Goal: Task Accomplishment & Management: Use online tool/utility

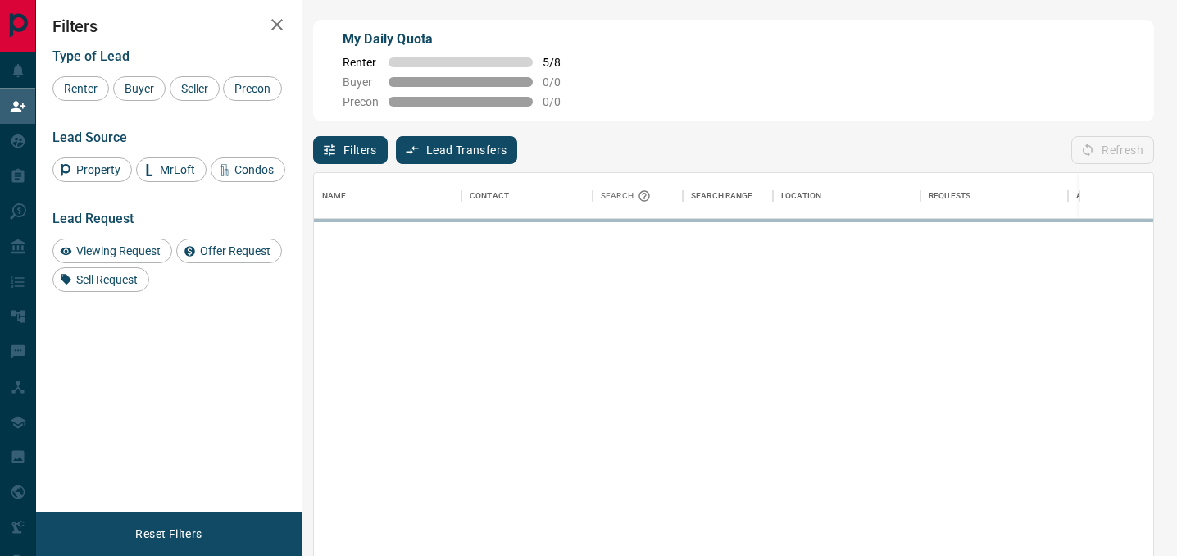
scroll to position [0, 1]
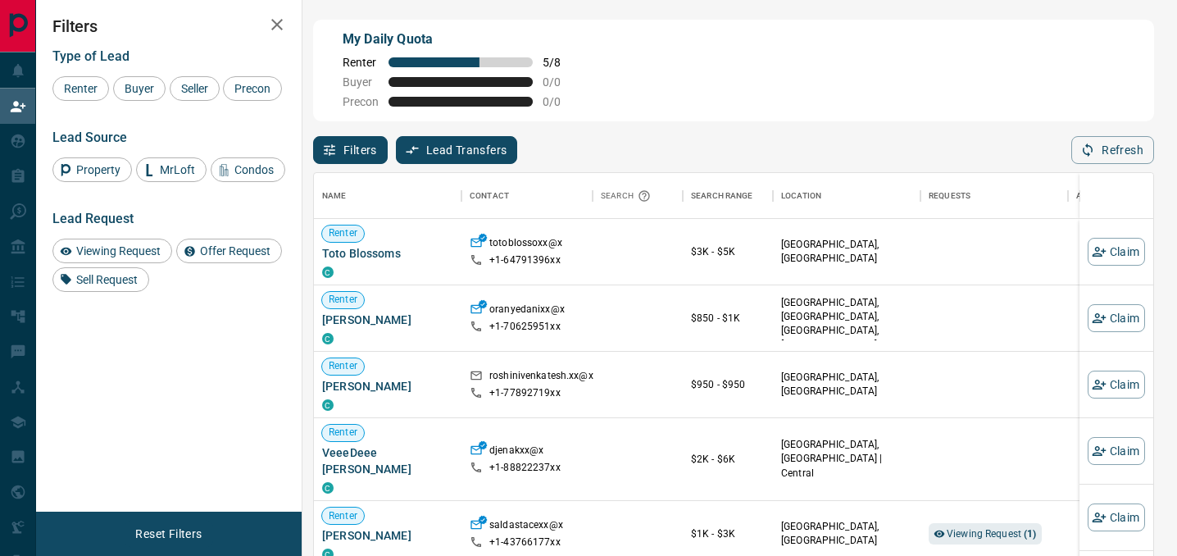
click at [273, 26] on icon "button" at bounding box center [276, 24] width 11 height 11
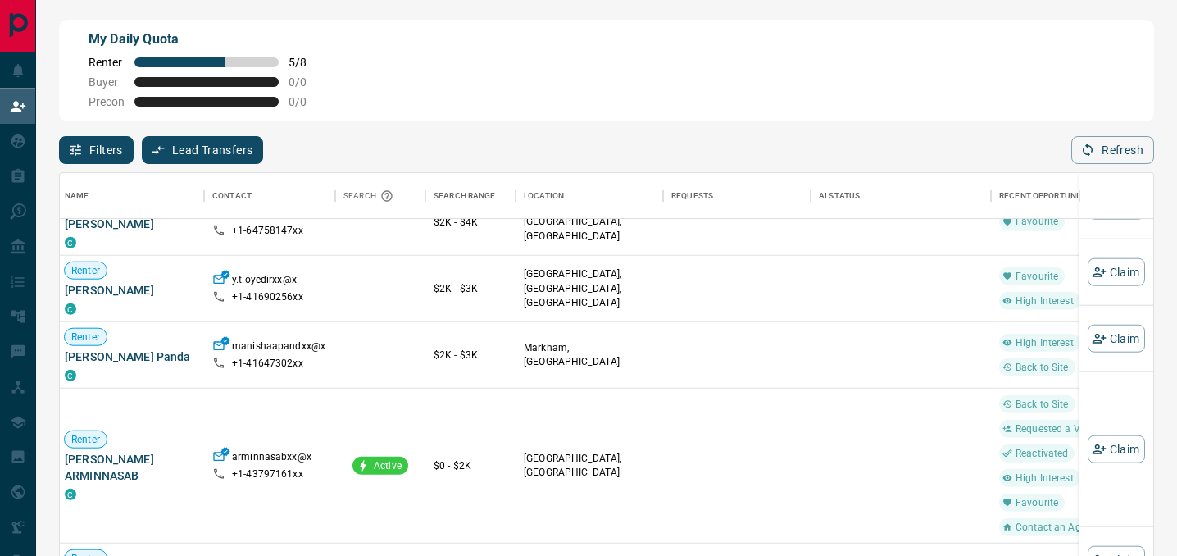
scroll to position [3311, 3]
click at [1109, 343] on button "Claim" at bounding box center [1115, 338] width 57 height 28
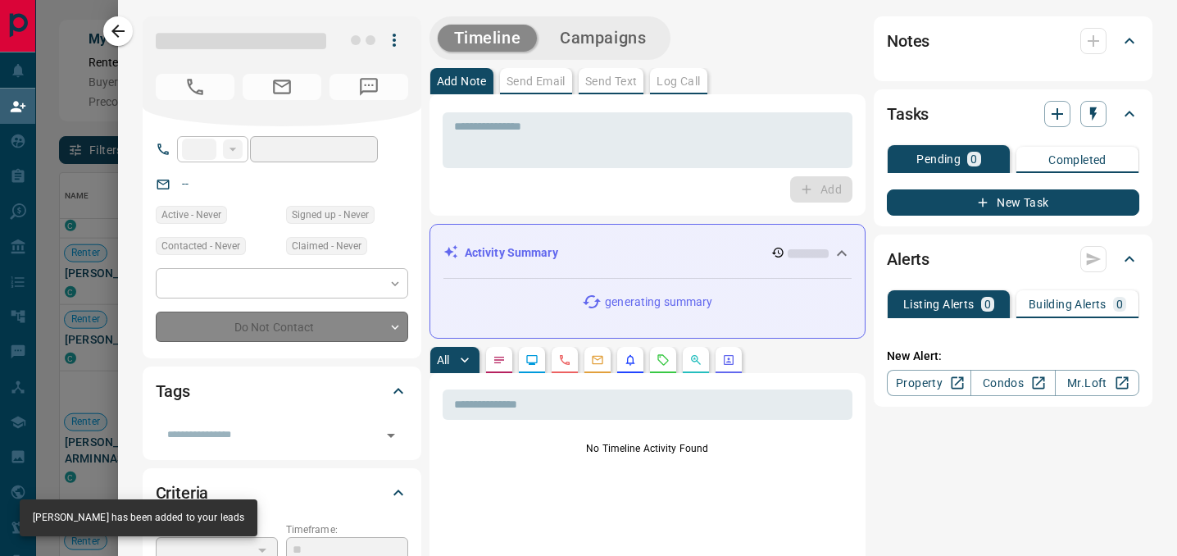
type input "**"
type input "**********"
type input "*"
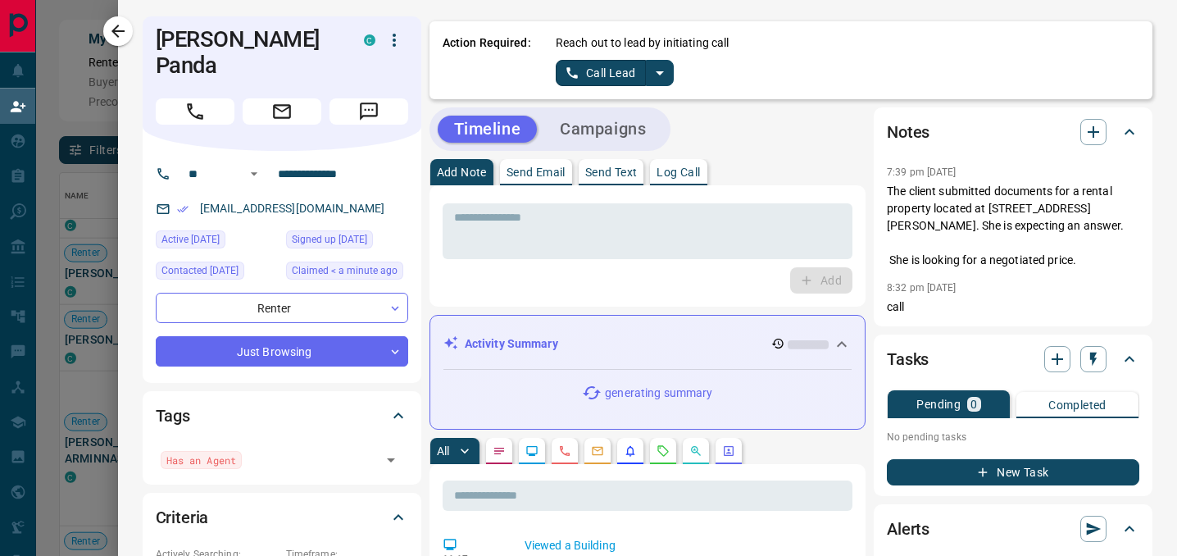
click at [663, 69] on icon "split button" at bounding box center [660, 73] width 20 height 20
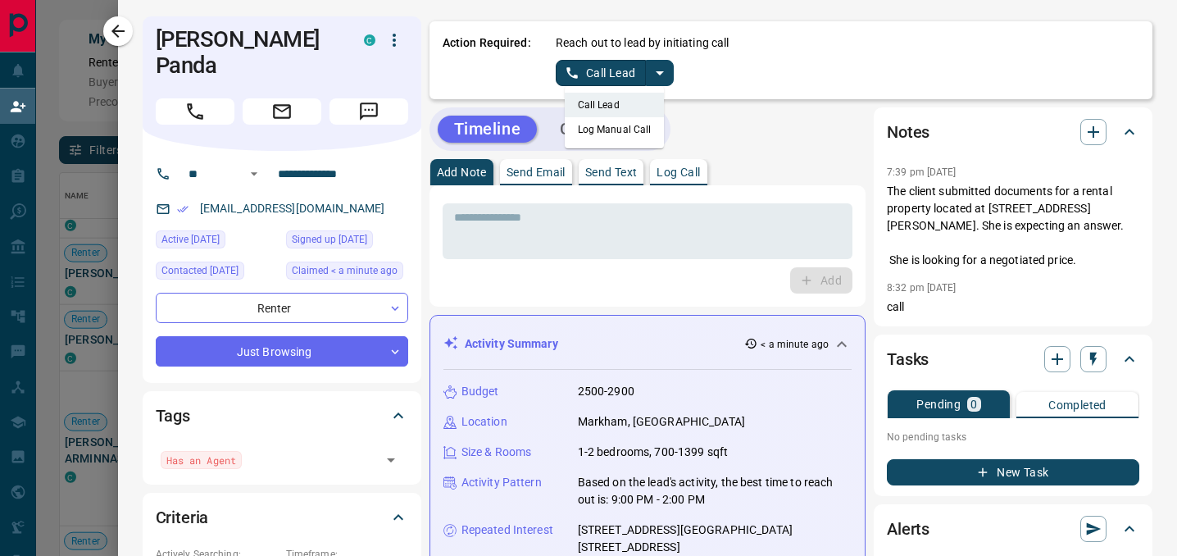
click at [627, 125] on li "Log Manual Call" at bounding box center [615, 129] width 100 height 25
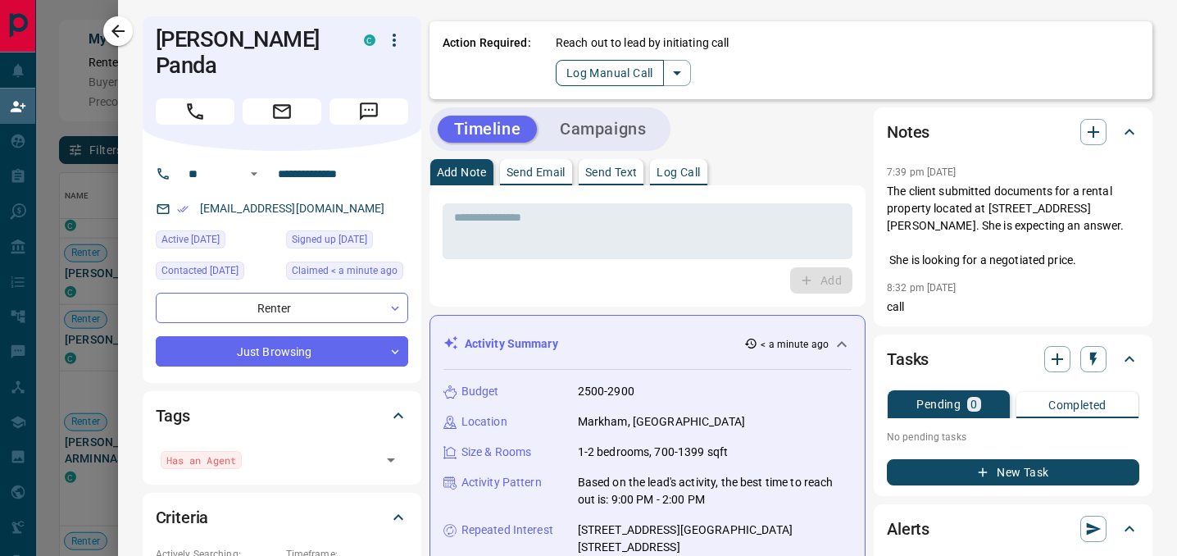
click at [597, 76] on button "Log Manual Call" at bounding box center [610, 73] width 108 height 26
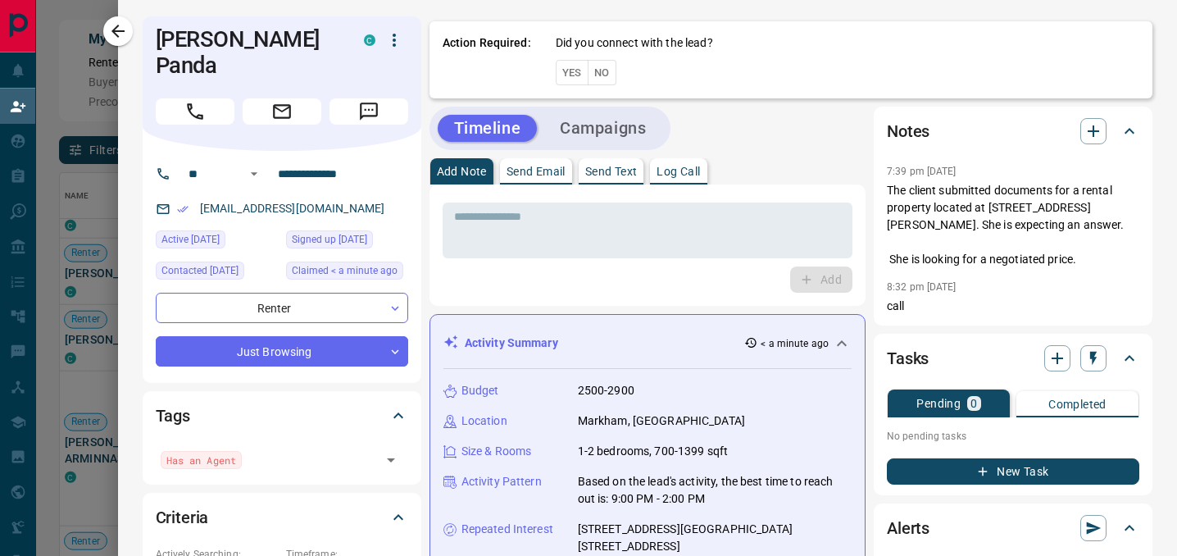
click at [579, 67] on button "Yes" at bounding box center [572, 72] width 33 height 25
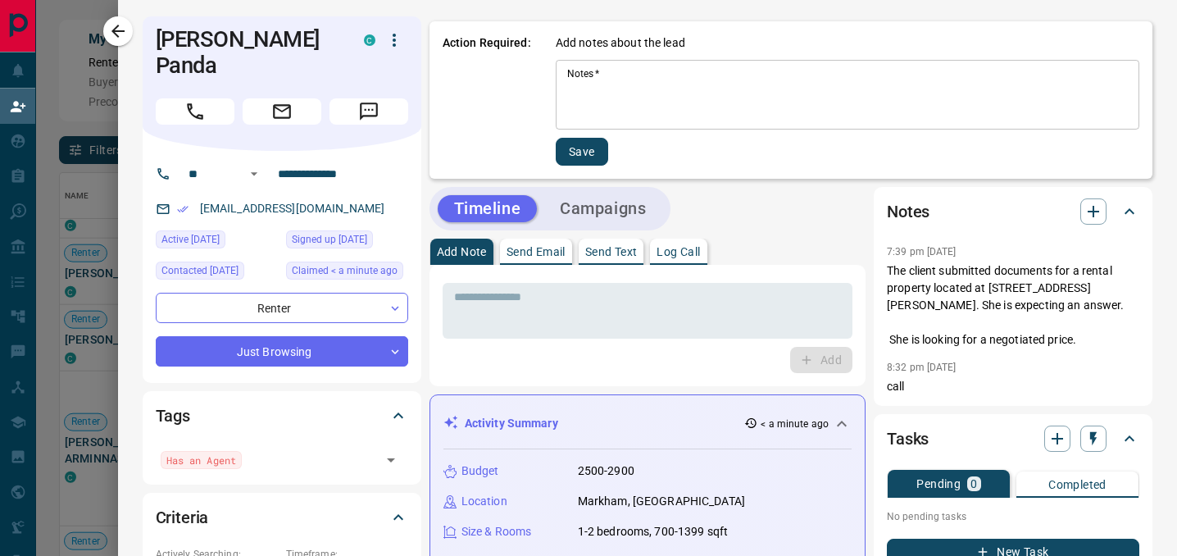
click at [579, 69] on div "Notes   * * Notes   *" at bounding box center [847, 95] width 583 height 70
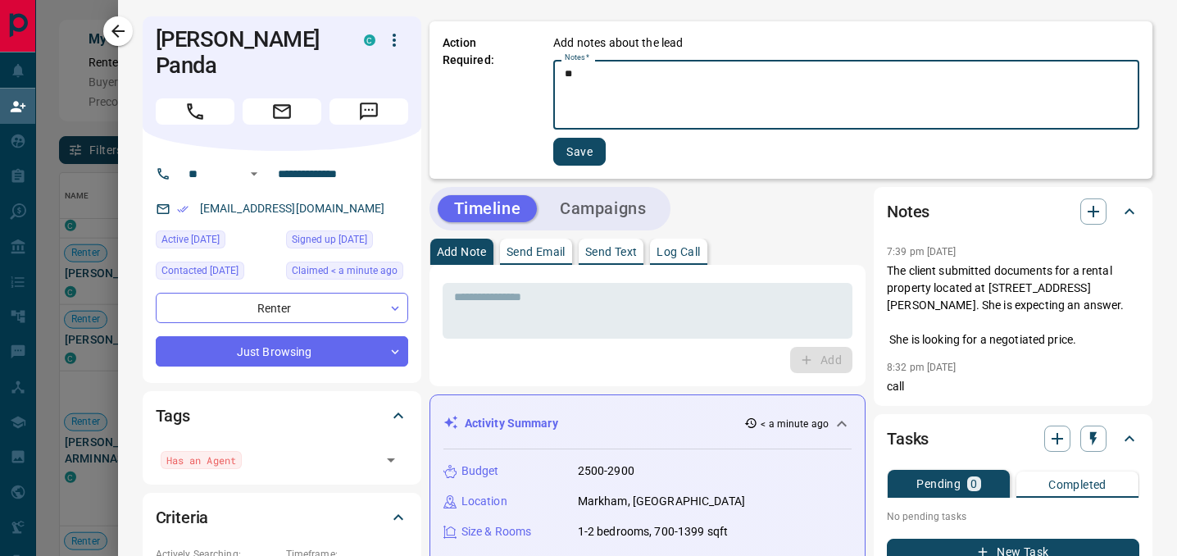
type textarea "*"
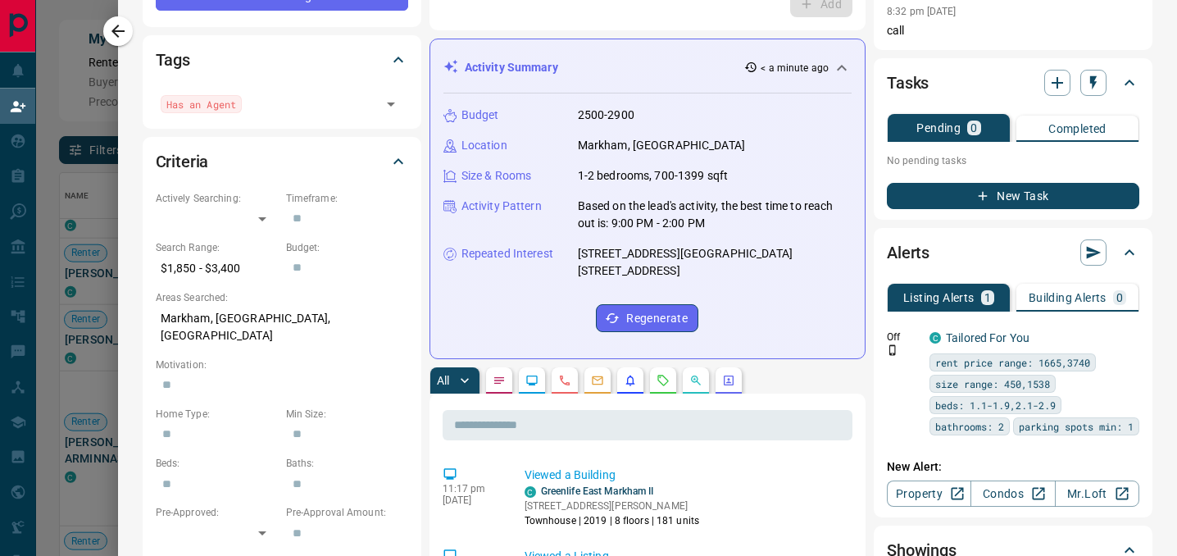
scroll to position [0, 0]
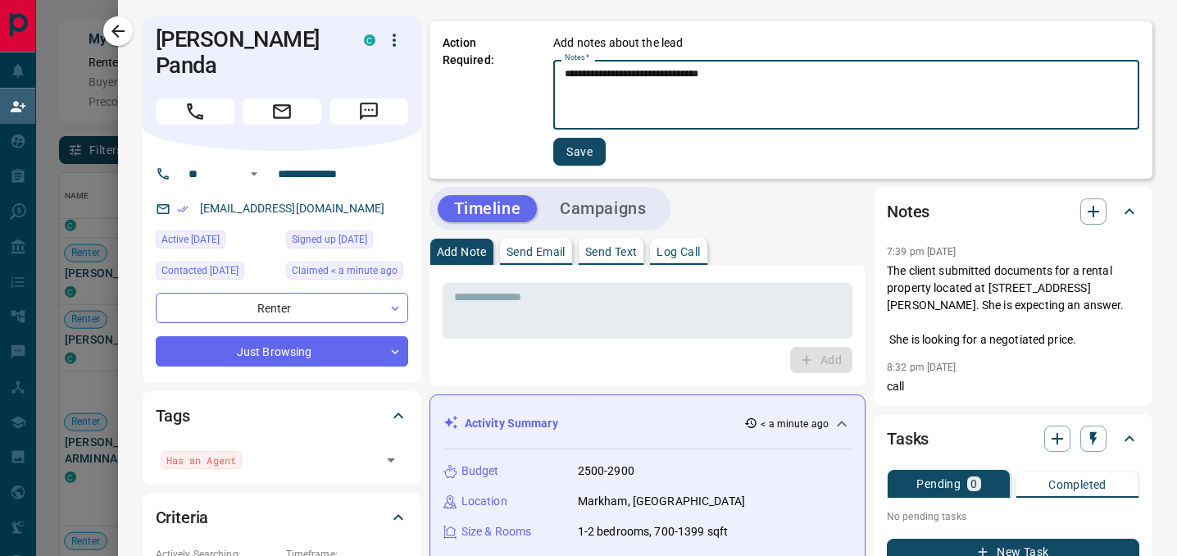
type textarea "**********"
click at [588, 147] on button "Save" at bounding box center [579, 152] width 52 height 28
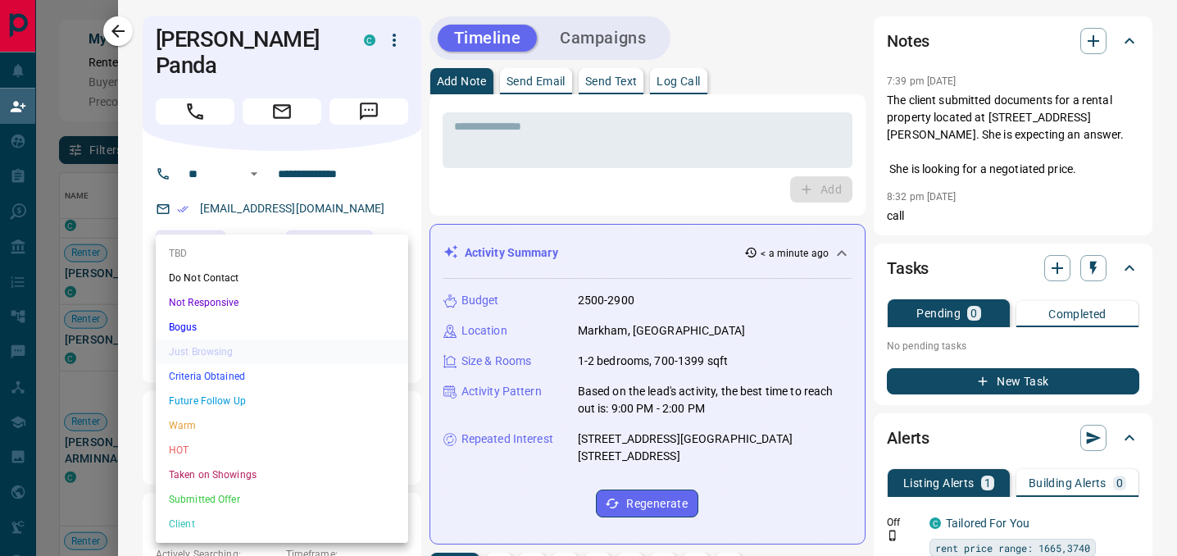
click at [302, 326] on body "Lead Transfers Claim Leads My Leads Tasks Opportunities Deals Campaigns Automat…" at bounding box center [588, 238] width 1177 height 477
click at [262, 261] on li "TBD" at bounding box center [282, 253] width 252 height 25
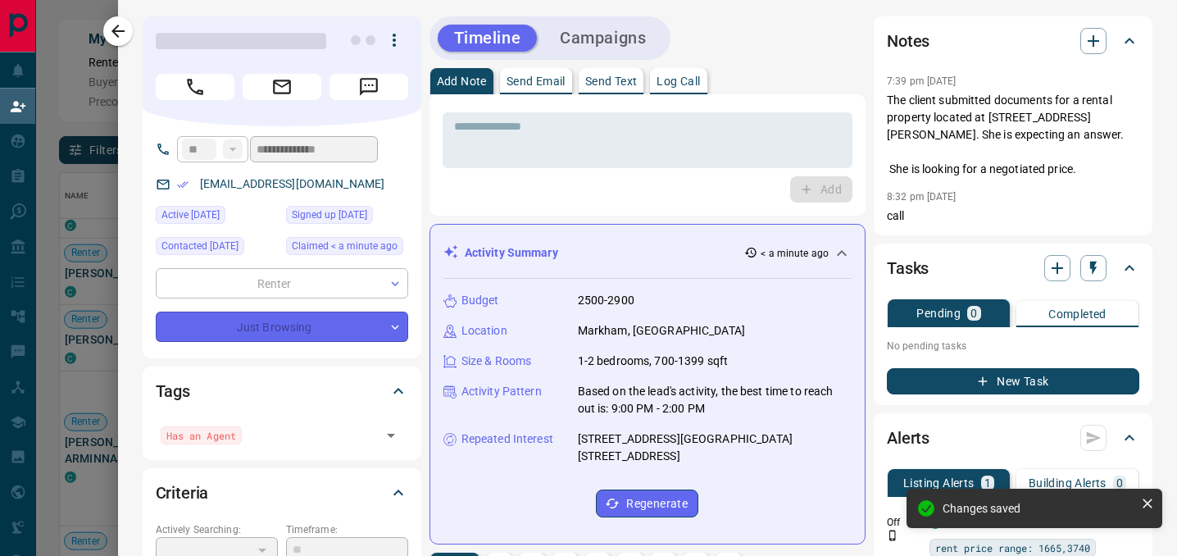
type input "**"
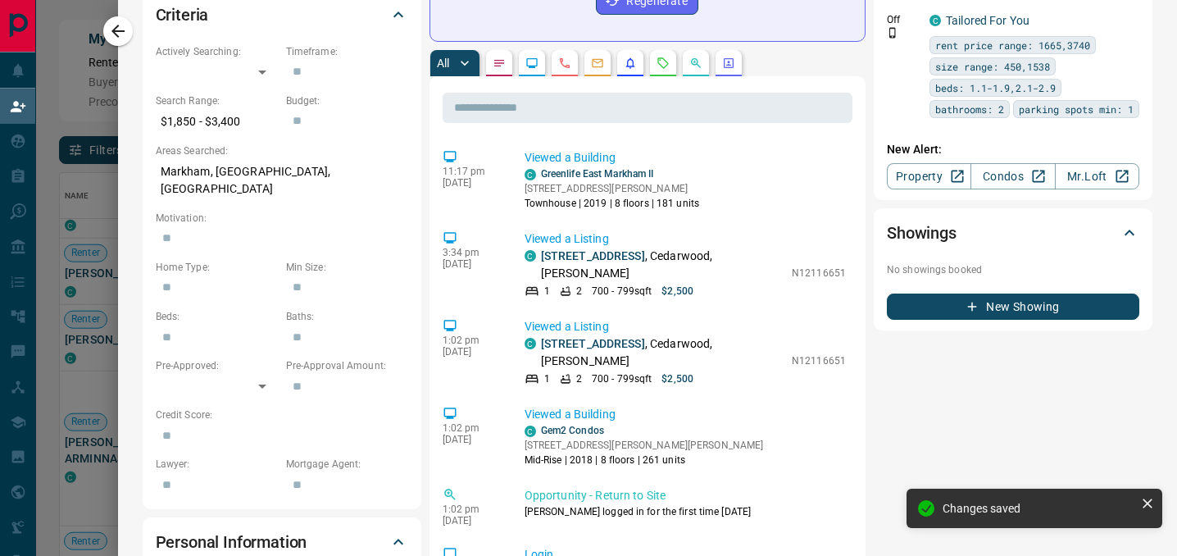
scroll to position [2, 0]
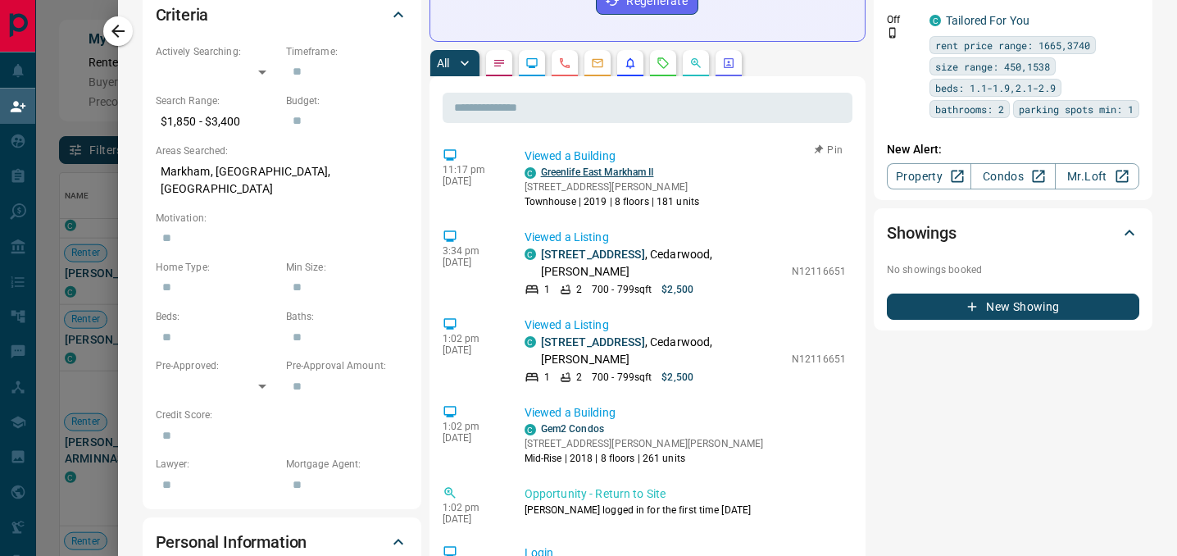
click at [629, 170] on link "Greenlife East Markham II" at bounding box center [597, 171] width 113 height 11
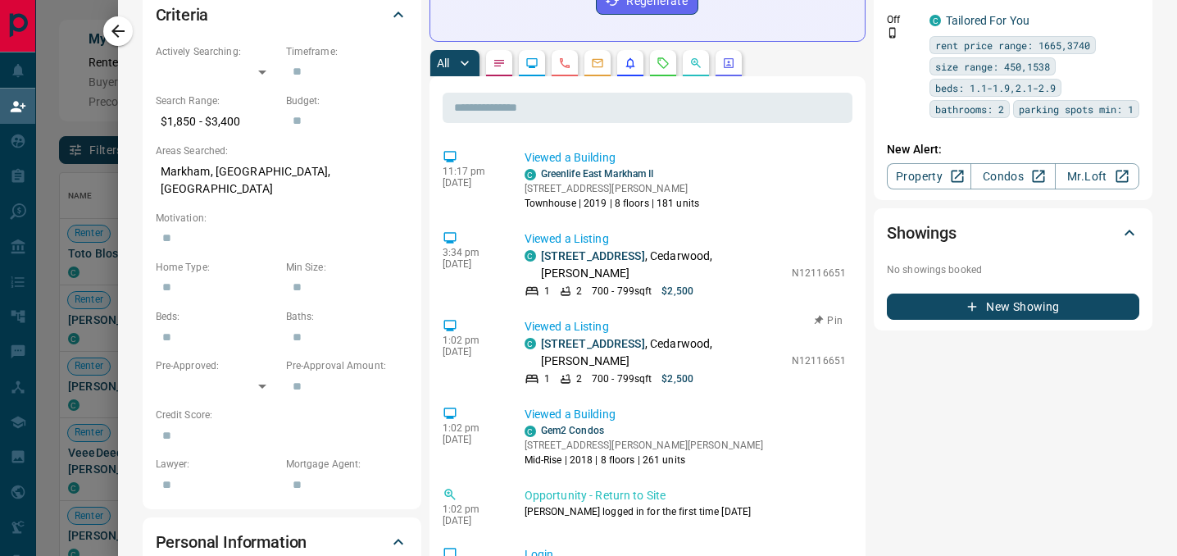
scroll to position [0, 0]
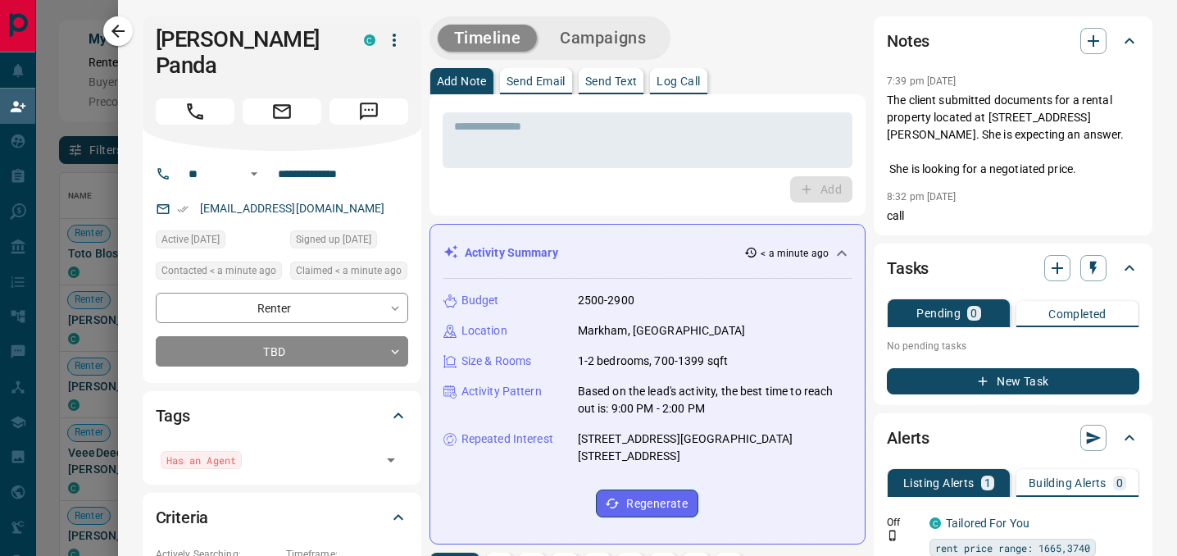
click at [548, 79] on p "Send Email" at bounding box center [535, 80] width 59 height 11
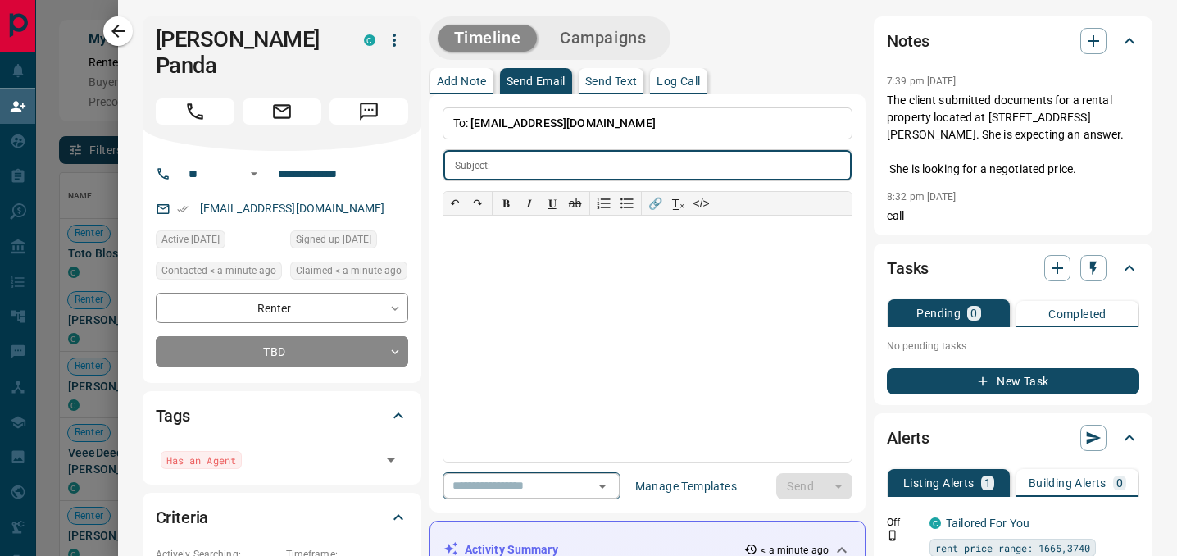
click at [606, 492] on icon "Open" at bounding box center [602, 486] width 20 height 20
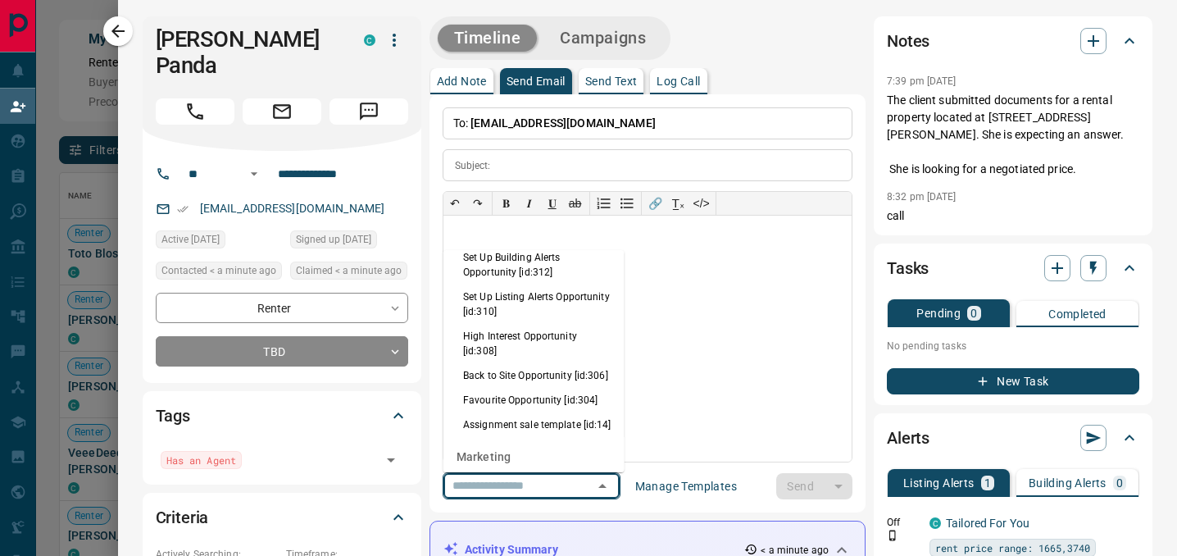
scroll to position [1326, 0]
click at [542, 361] on li "Back to Site Opportunity [id:306]" at bounding box center [533, 373] width 181 height 25
type input "**********"
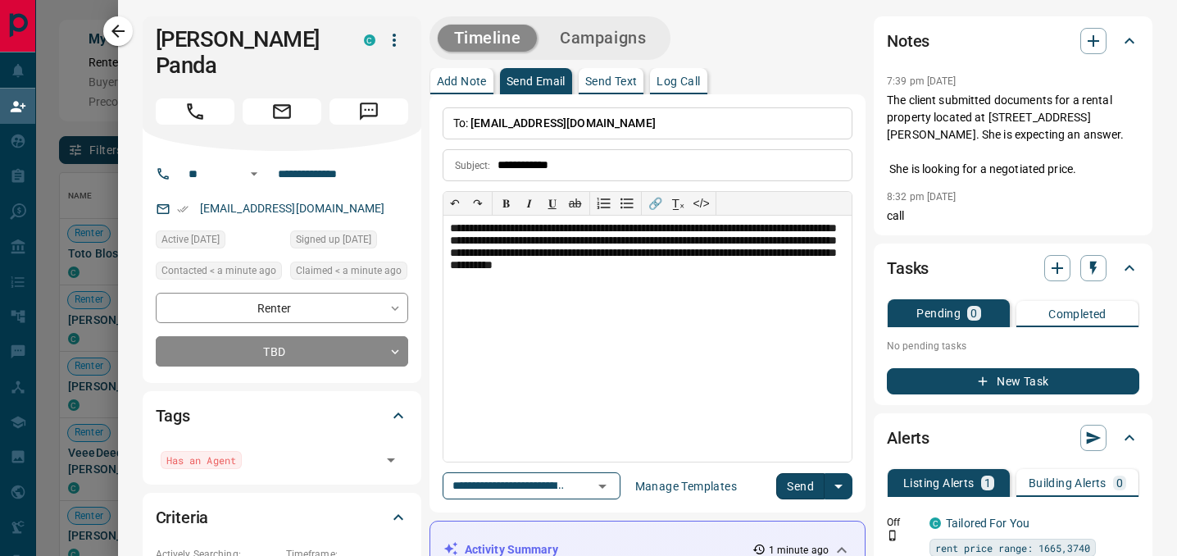
click at [801, 484] on button "Send" at bounding box center [800, 486] width 48 height 26
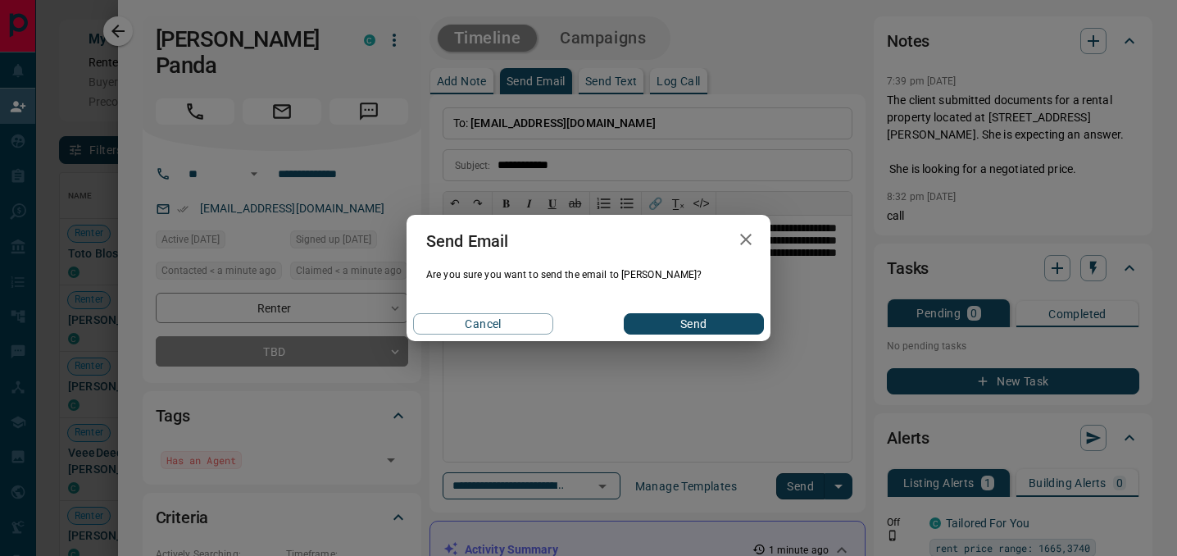
click at [697, 311] on div "Cancel Send" at bounding box center [588, 323] width 364 height 34
click at [701, 319] on button "Send" at bounding box center [694, 323] width 140 height 21
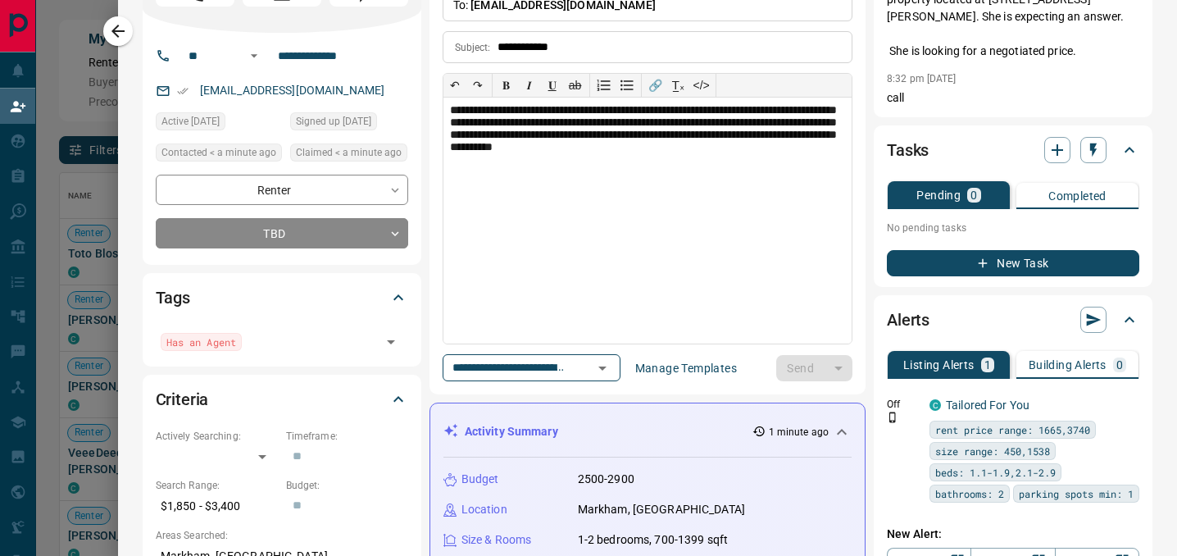
scroll to position [144, 0]
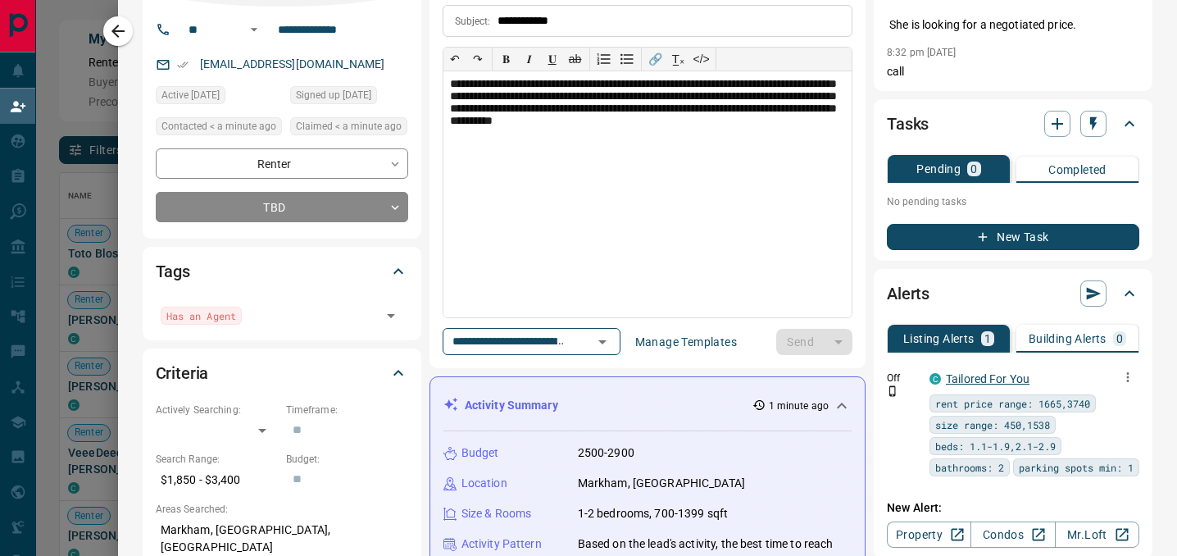
click at [978, 385] on link "Tailored For You" at bounding box center [988, 378] width 84 height 13
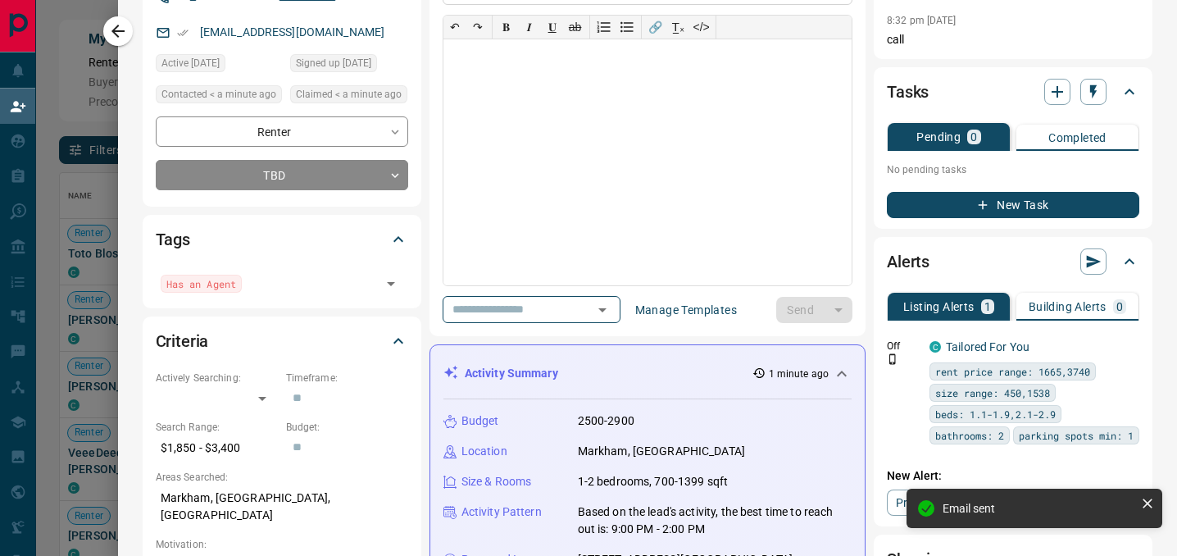
scroll to position [0, 0]
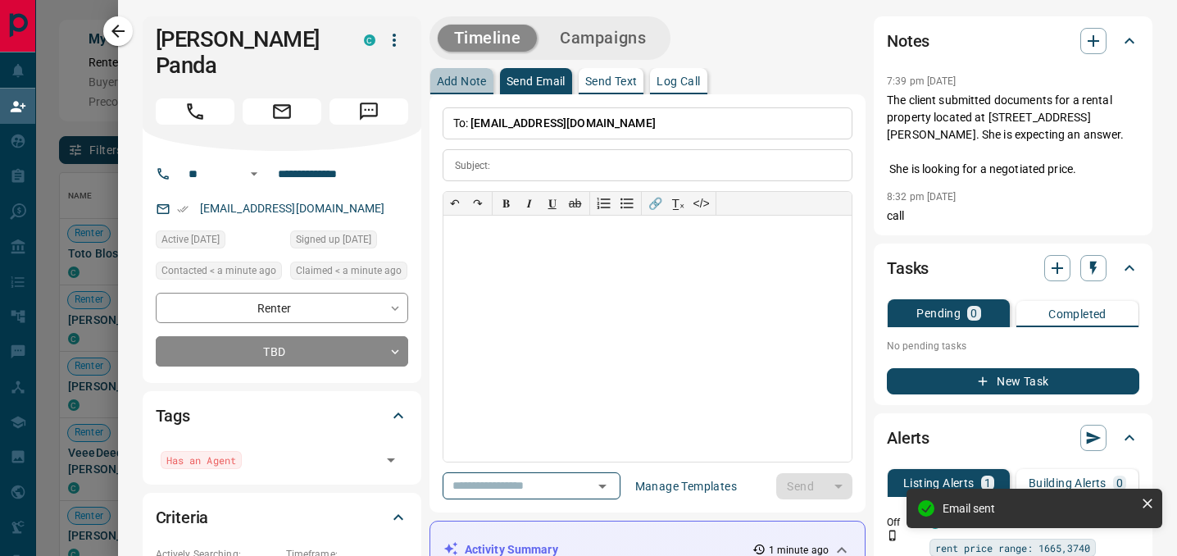
click at [466, 76] on p "Add Note" at bounding box center [462, 80] width 50 height 11
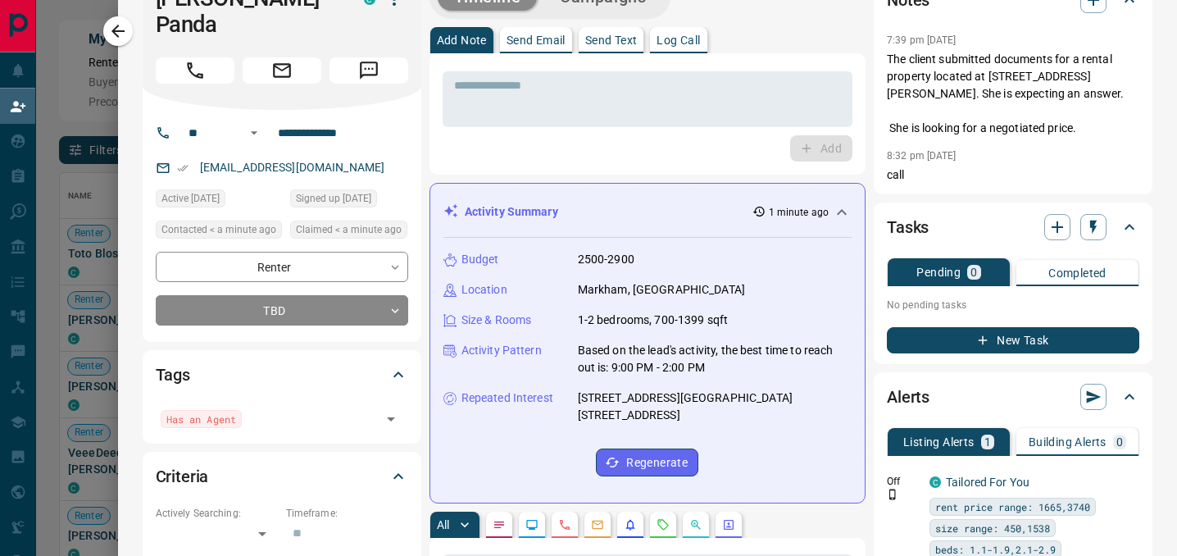
scroll to position [43, 0]
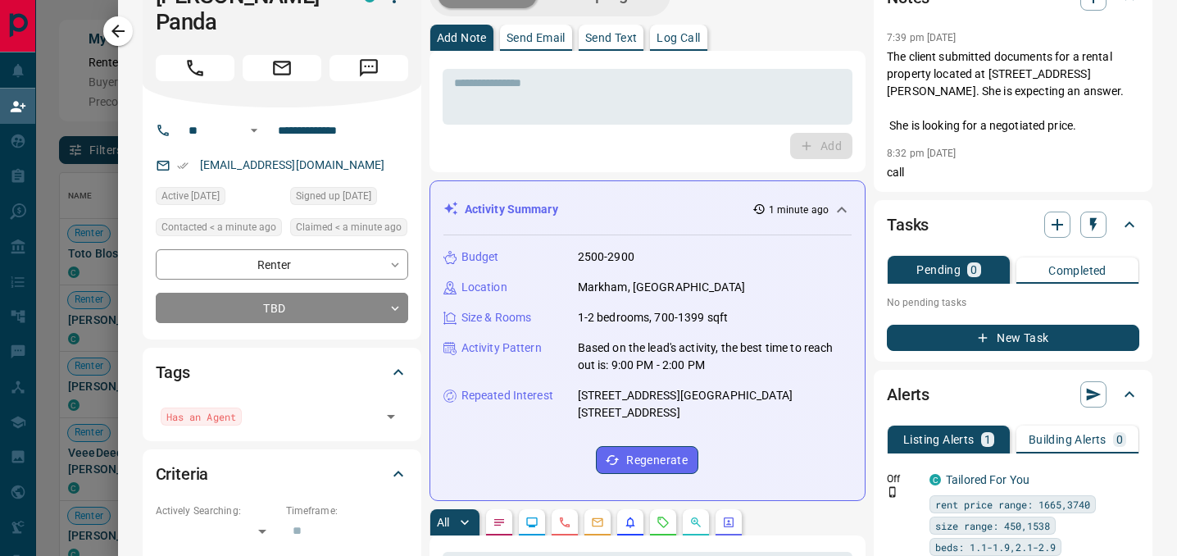
click at [714, 284] on div "Location [GEOGRAPHIC_DATA], [GEOGRAPHIC_DATA]" at bounding box center [647, 287] width 408 height 17
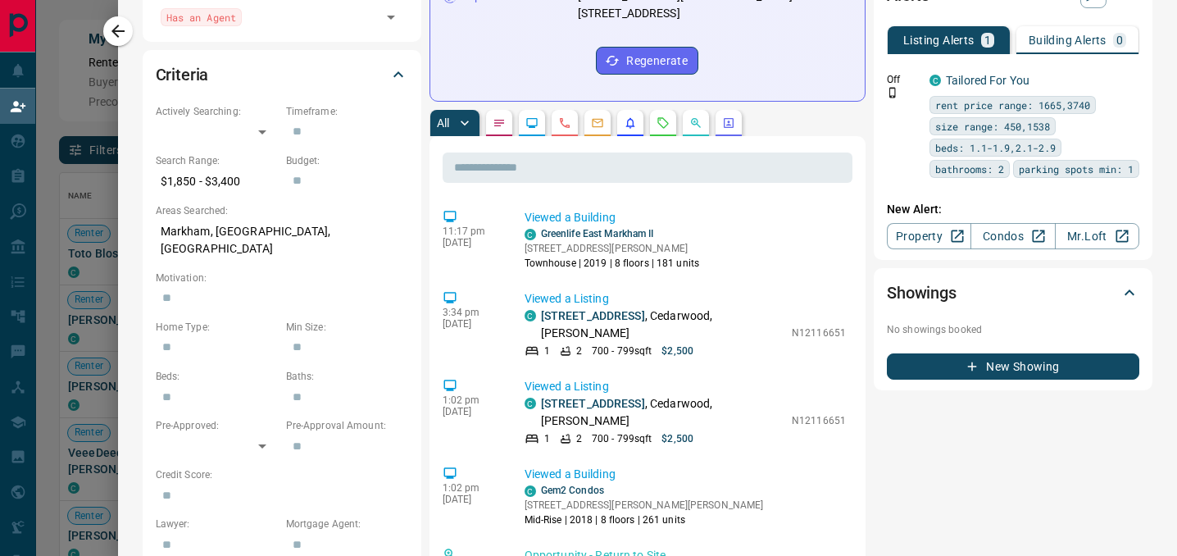
scroll to position [442, 0]
click at [600, 323] on link "[STREET_ADDRESS]" at bounding box center [593, 316] width 104 height 13
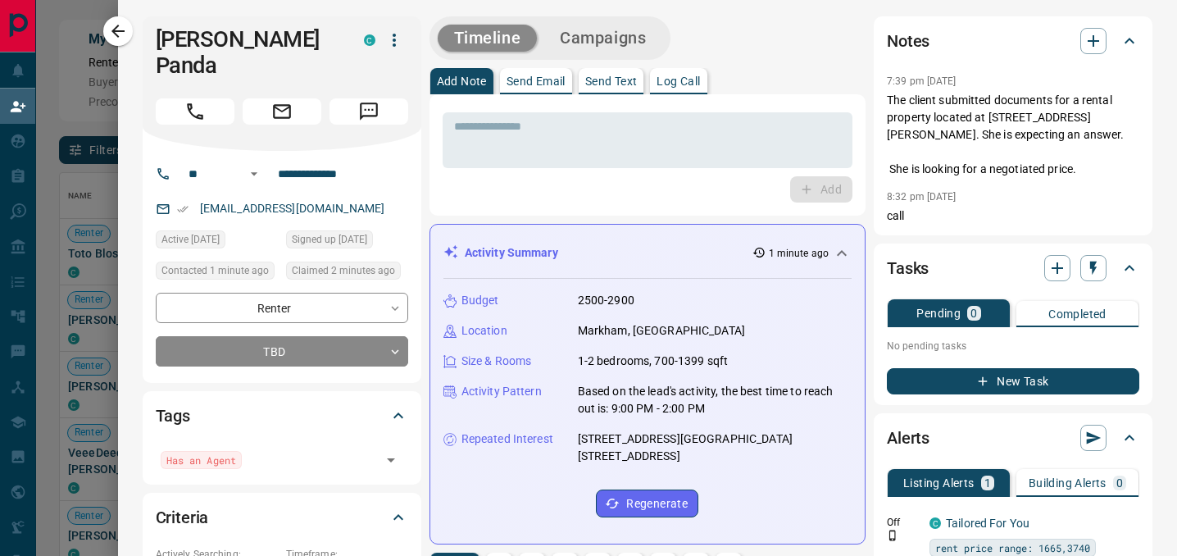
scroll to position [418, 1093]
click at [152, 41] on div "[PERSON_NAME] Panda C" at bounding box center [282, 83] width 279 height 134
copy div "[PERSON_NAME] Panda C"
drag, startPoint x: 157, startPoint y: 41, endPoint x: 334, endPoint y: 39, distance: 177.0
click at [335, 39] on div "[PERSON_NAME] Panda" at bounding box center [256, 52] width 200 height 52
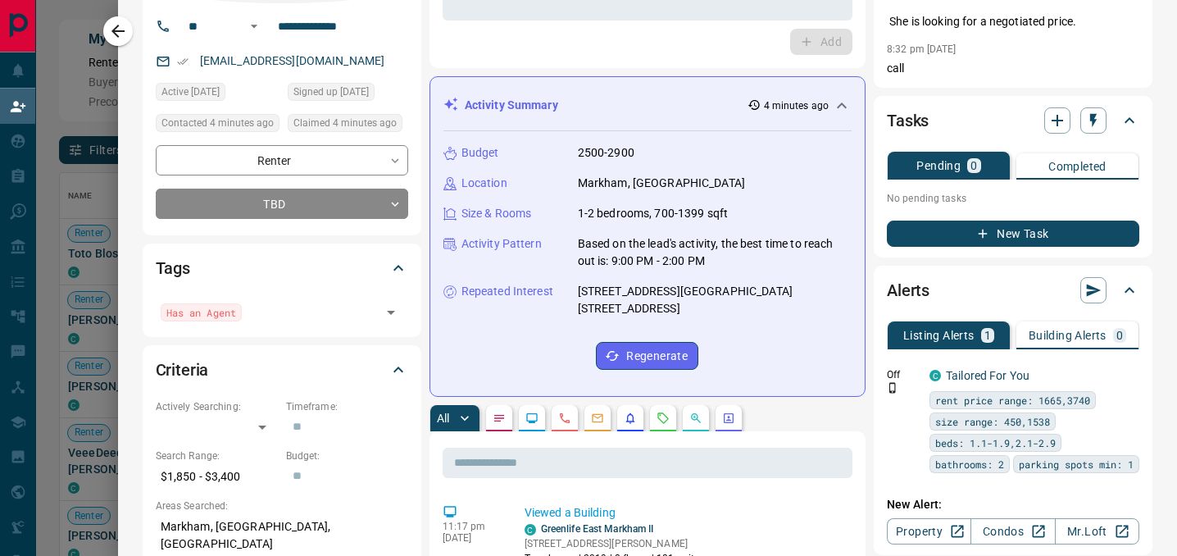
scroll to position [0, 0]
